Goal: Find specific page/section: Find specific page/section

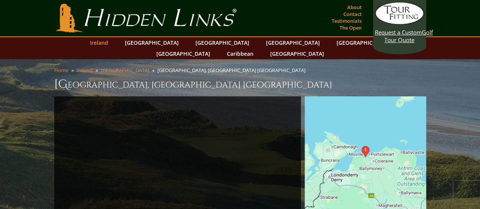
click at [112, 41] on link "Ireland" at bounding box center [99, 42] width 26 height 11
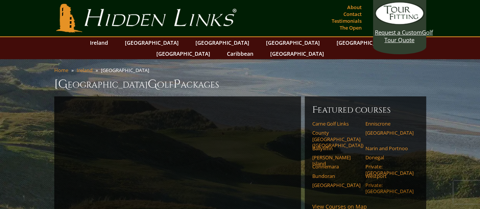
click at [388, 182] on link "Private: Strandhill" at bounding box center [389, 188] width 48 height 13
